Goal: Check status: Check status

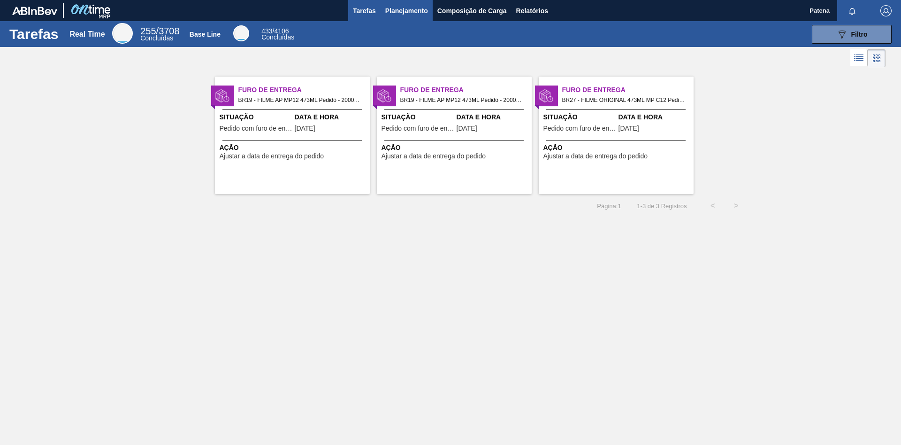
click at [395, 12] on span "Planejamento" at bounding box center [406, 10] width 43 height 11
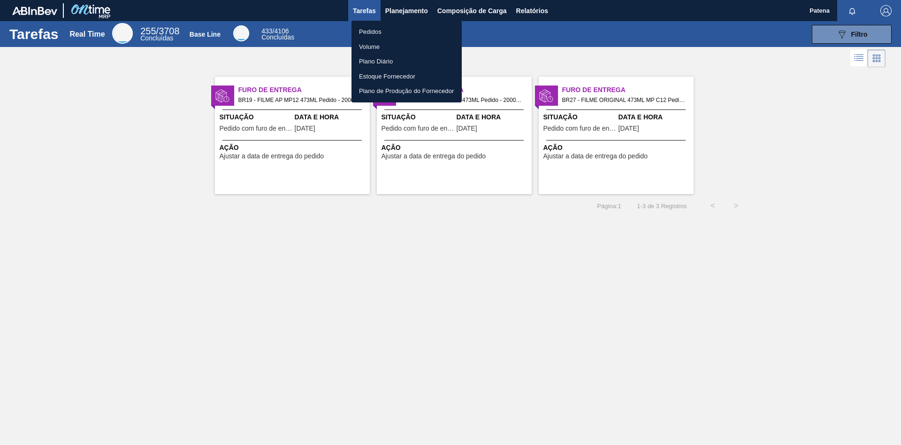
click at [368, 34] on li "Pedidos" at bounding box center [407, 31] width 110 height 15
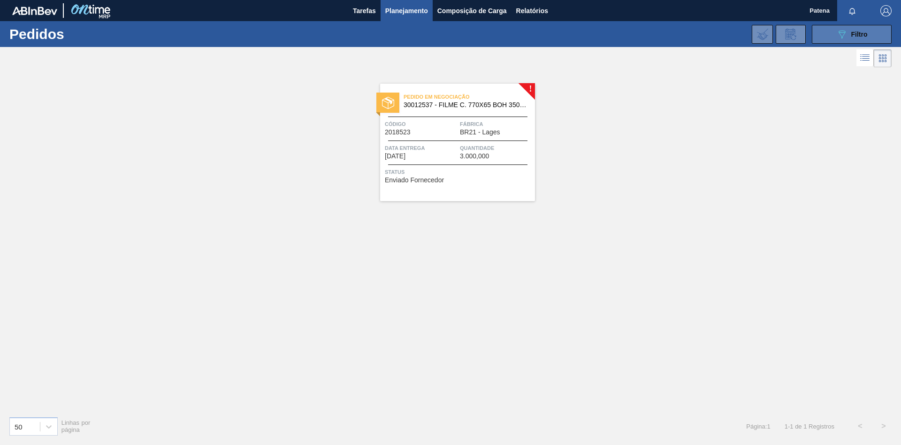
click at [575, 28] on button "089F7B8B-B2A5-4AFE-B5C0-19BA573D28AC Filtro" at bounding box center [852, 34] width 80 height 19
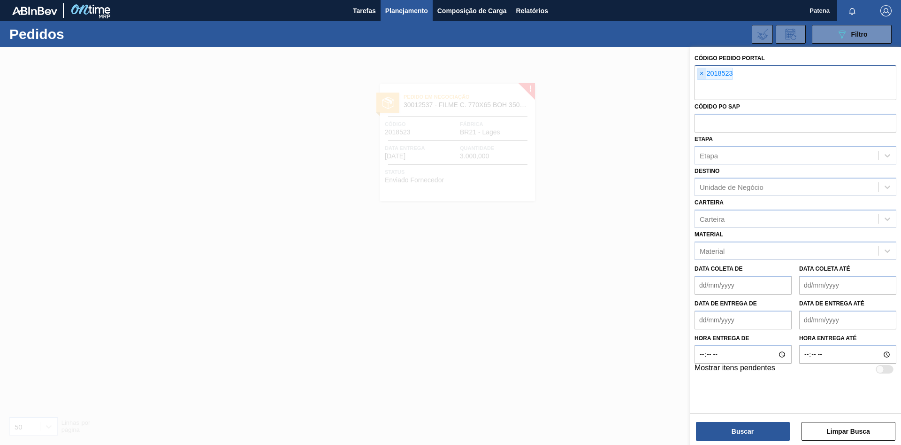
click at [575, 72] on span "×" at bounding box center [702, 73] width 9 height 11
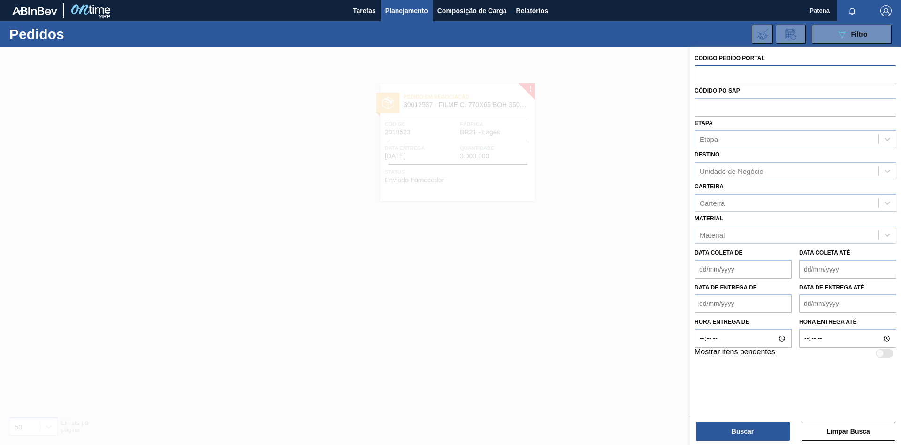
click at [575, 76] on input "text" at bounding box center [796, 74] width 202 height 18
type input "2000591"
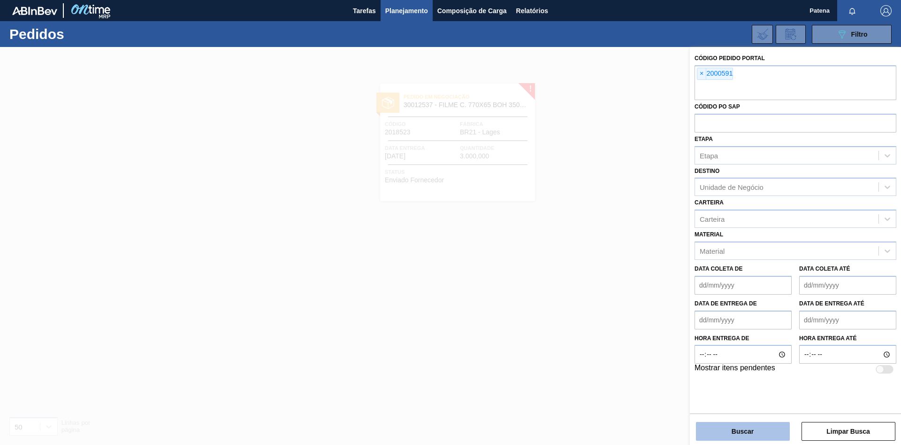
click at [575, 263] on button "Buscar" at bounding box center [743, 431] width 94 height 19
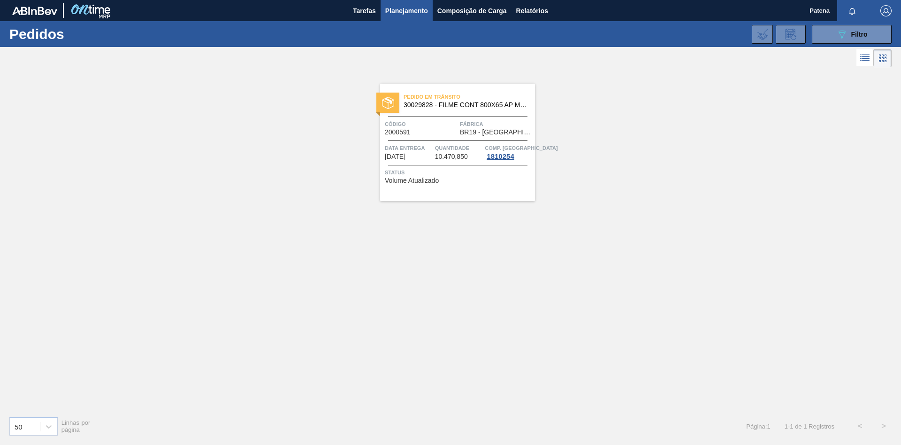
click at [438, 153] on span "Quantidade" at bounding box center [459, 147] width 48 height 9
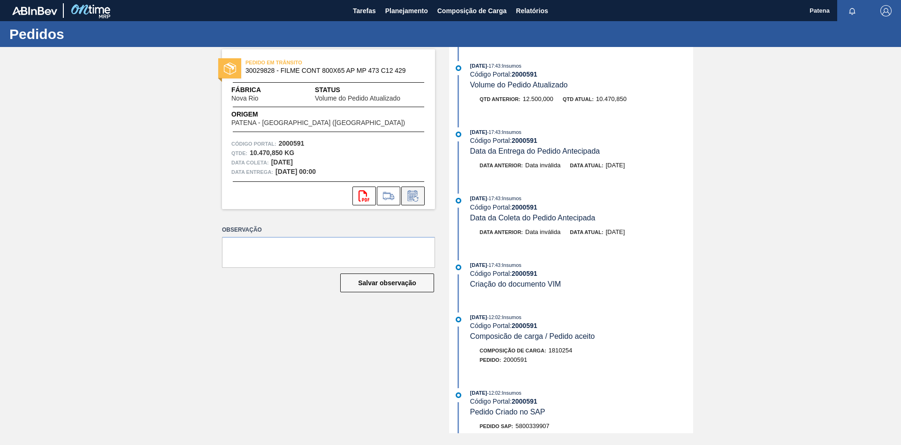
click at [416, 195] on icon at bounding box center [413, 195] width 15 height 11
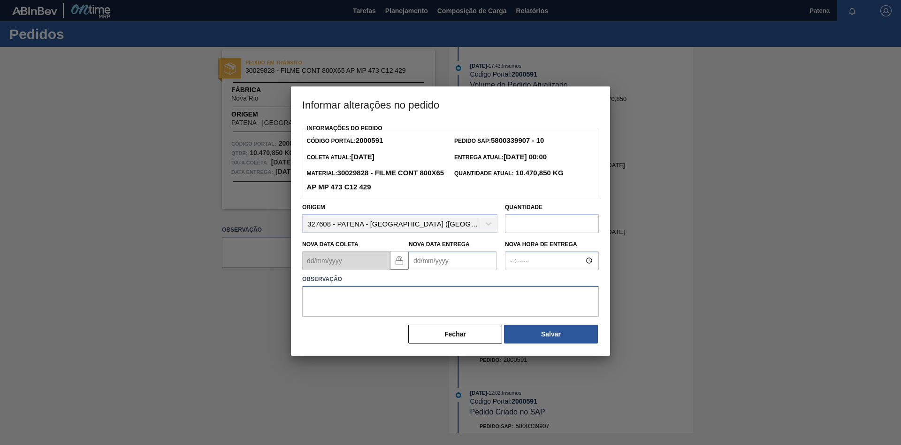
click at [323, 263] on textarea at bounding box center [450, 300] width 297 height 31
click at [444, 263] on Entrega2000591 "Nova Data Entrega" at bounding box center [453, 260] width 88 height 19
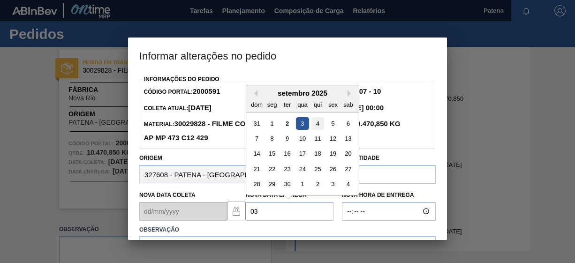
click at [314, 125] on div "4" at bounding box center [318, 123] width 13 height 13
type Entrega2000591 "[DATE]"
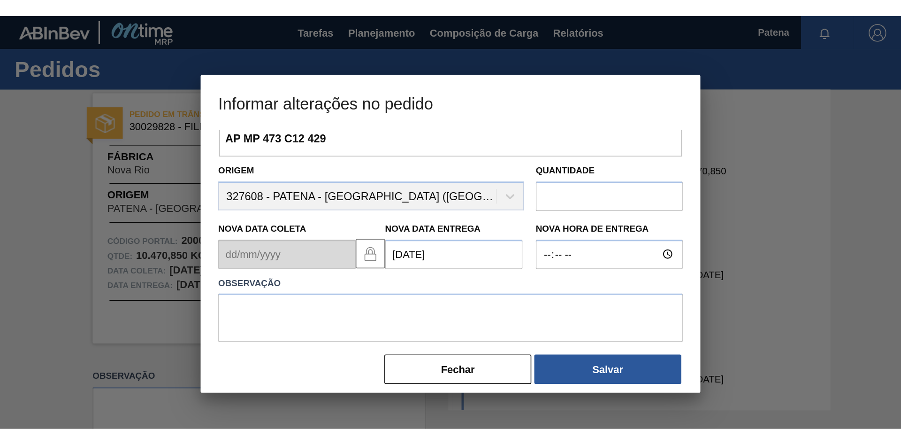
scroll to position [69, 0]
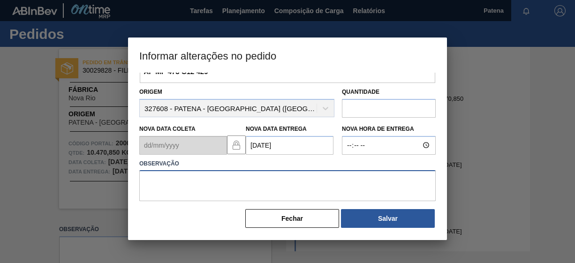
click at [185, 177] on textarea at bounding box center [287, 185] width 297 height 31
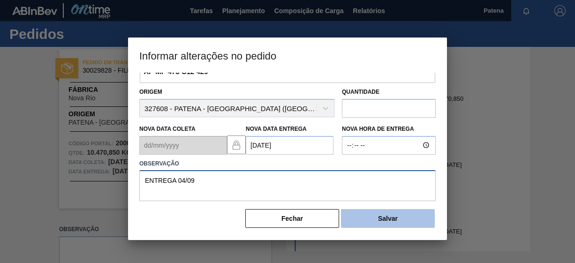
type textarea "ENTREGA 04/09"
click at [370, 222] on button "Salvar" at bounding box center [388, 218] width 94 height 19
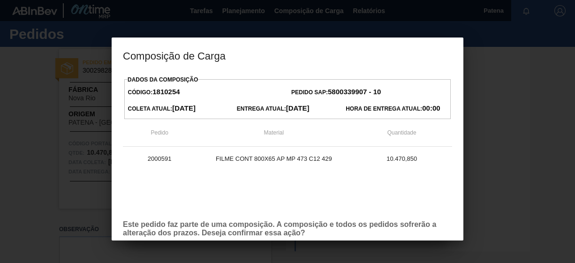
click at [498, 163] on div at bounding box center [287, 131] width 575 height 263
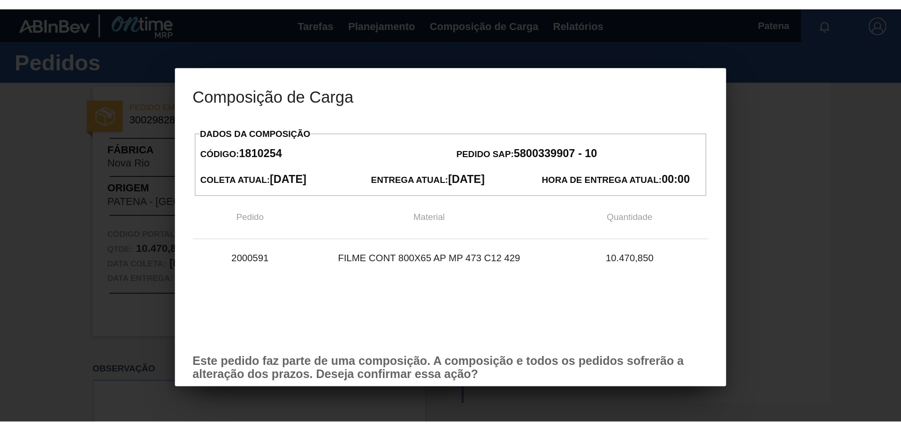
scroll to position [0, 0]
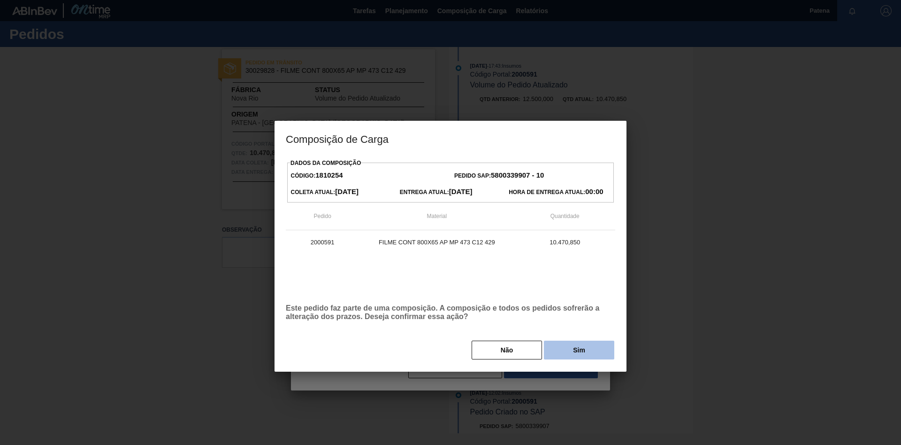
click at [575, 263] on button "Sim" at bounding box center [579, 349] width 70 height 19
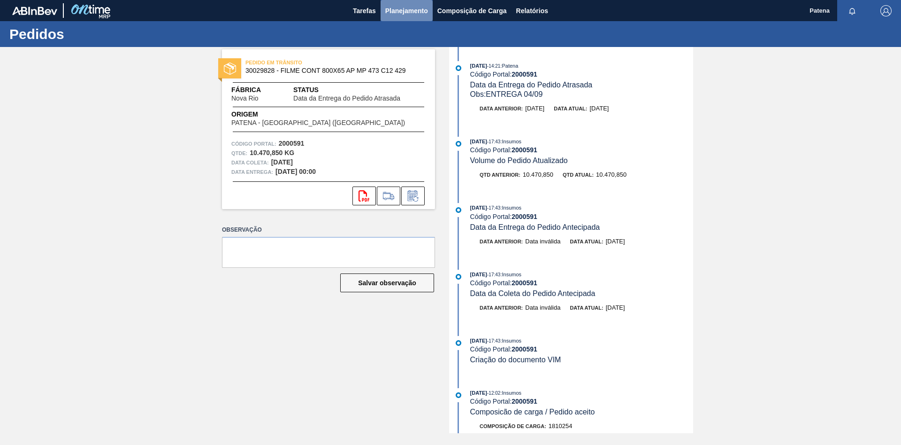
click at [410, 13] on span "Planejamento" at bounding box center [406, 10] width 43 height 11
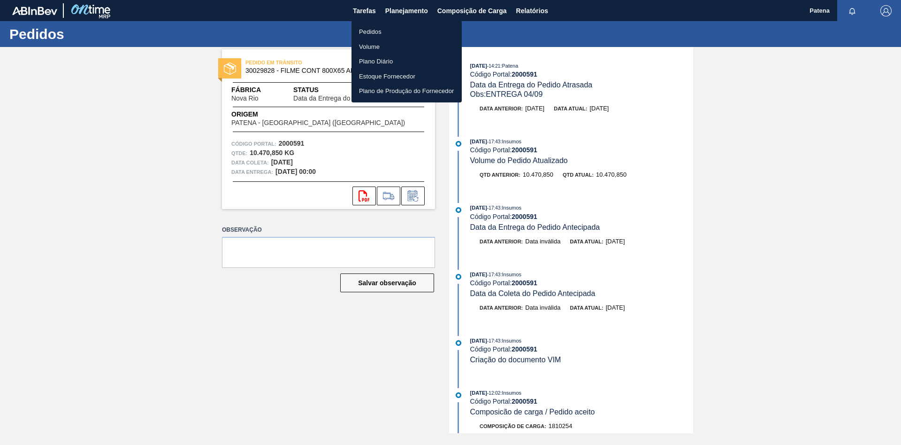
click at [395, 35] on li "Pedidos" at bounding box center [407, 31] width 110 height 15
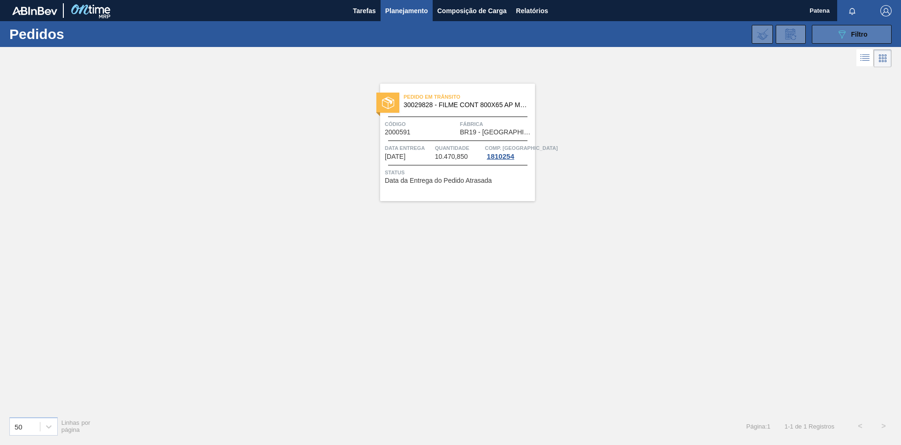
click at [575, 39] on button "089F7B8B-B2A5-4AFE-B5C0-19BA573D28AC Filtro" at bounding box center [852, 34] width 80 height 19
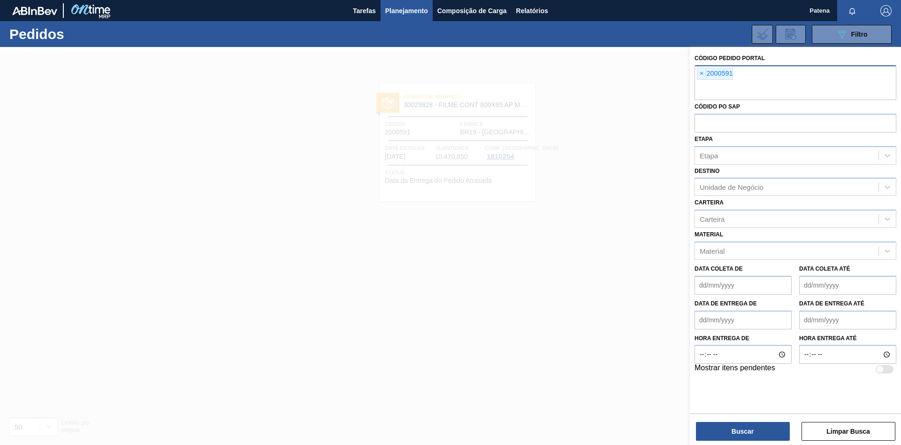
drag, startPoint x: 700, startPoint y: 70, endPoint x: 729, endPoint y: 75, distance: 29.5
click at [575, 70] on span "×" at bounding box center [702, 73] width 9 height 11
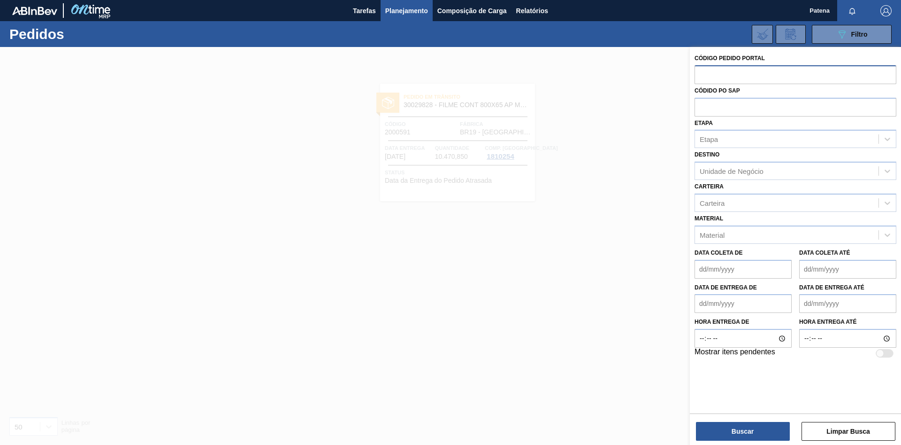
click at [575, 76] on input "text" at bounding box center [796, 74] width 202 height 18
type input "2000592"
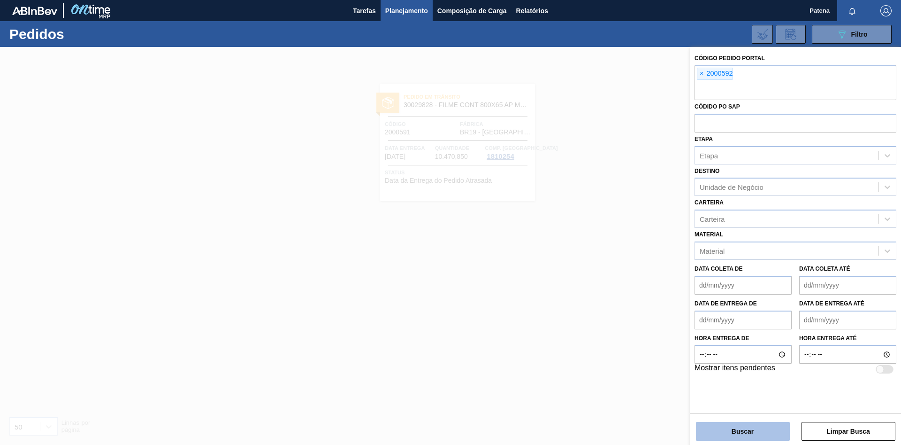
click at [575, 263] on button "Buscar" at bounding box center [743, 431] width 94 height 19
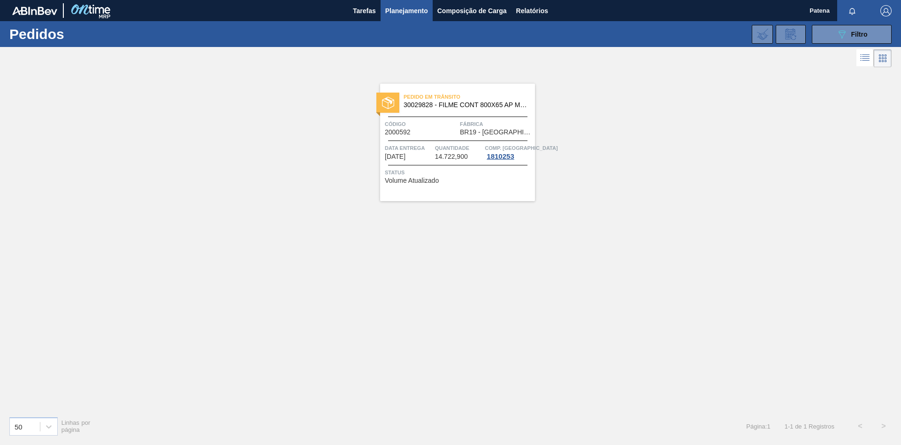
click at [436, 130] on div "Código 2000592" at bounding box center [421, 127] width 73 height 16
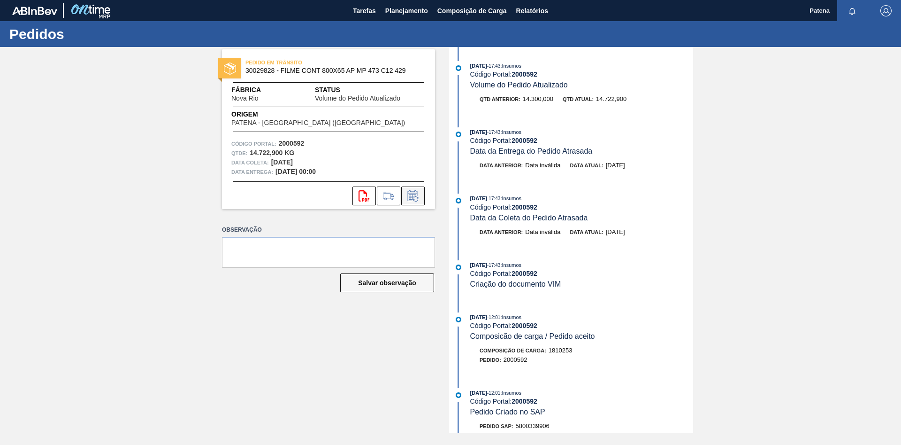
click at [413, 199] on icon at bounding box center [413, 195] width 15 height 11
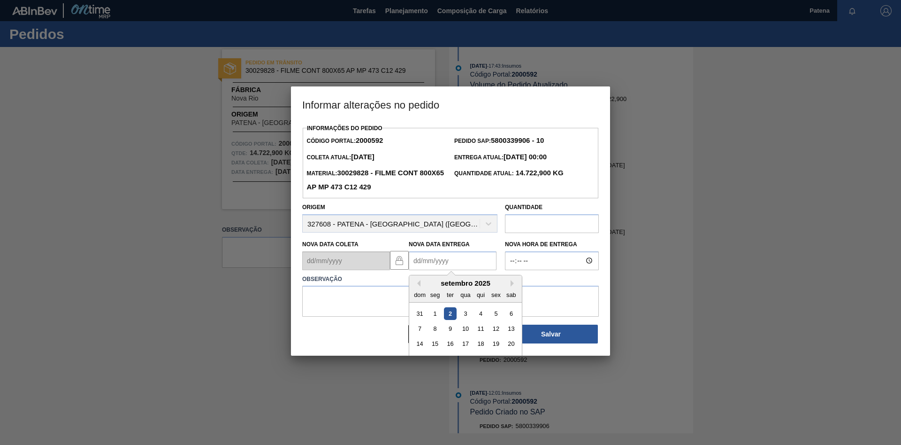
click at [436, 263] on Entrega2000592 "Nova Data Entrega" at bounding box center [453, 260] width 88 height 19
click at [482, 263] on div "4" at bounding box center [481, 313] width 13 height 13
type Entrega2000592 "[DATE]"
click at [351, 263] on textarea at bounding box center [450, 300] width 297 height 31
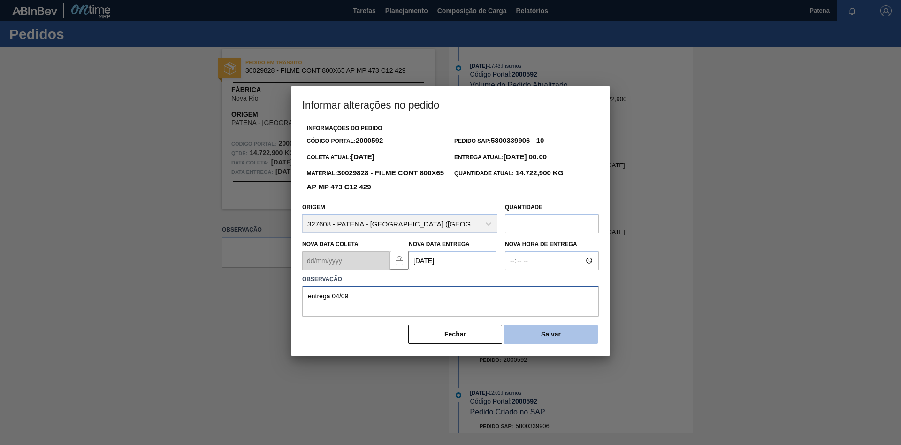
type textarea "entrega 04/09"
click at [575, 263] on button "Salvar" at bounding box center [551, 333] width 94 height 19
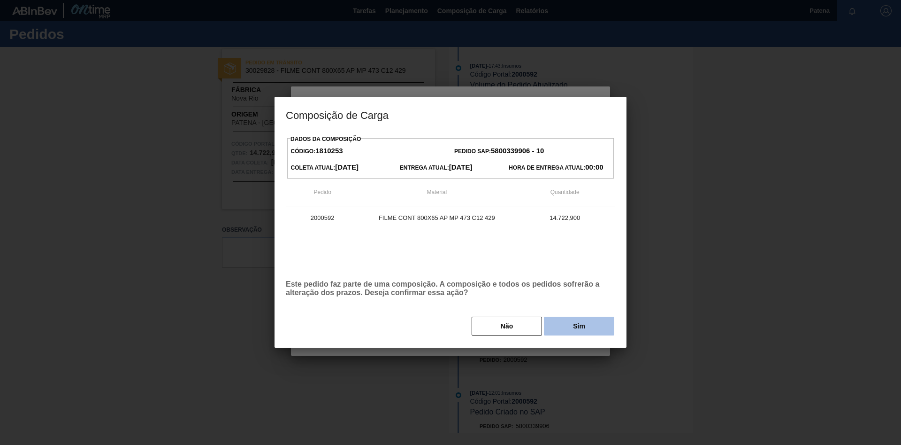
click at [554, 263] on button "Sim" at bounding box center [579, 325] width 70 height 19
